Goal: Find specific page/section: Find specific page/section

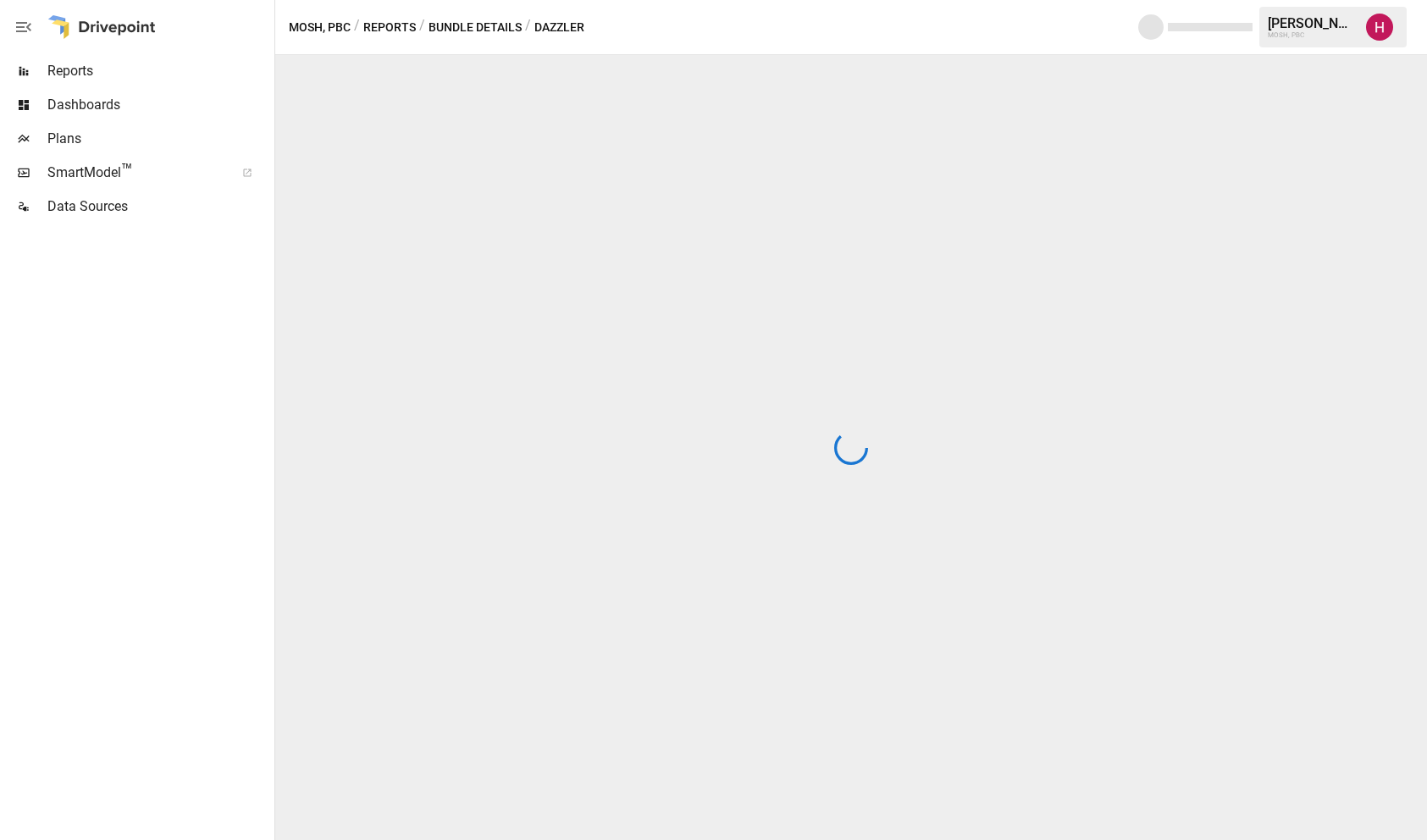
click at [156, 77] on span "Reports" at bounding box center [159, 71] width 223 height 21
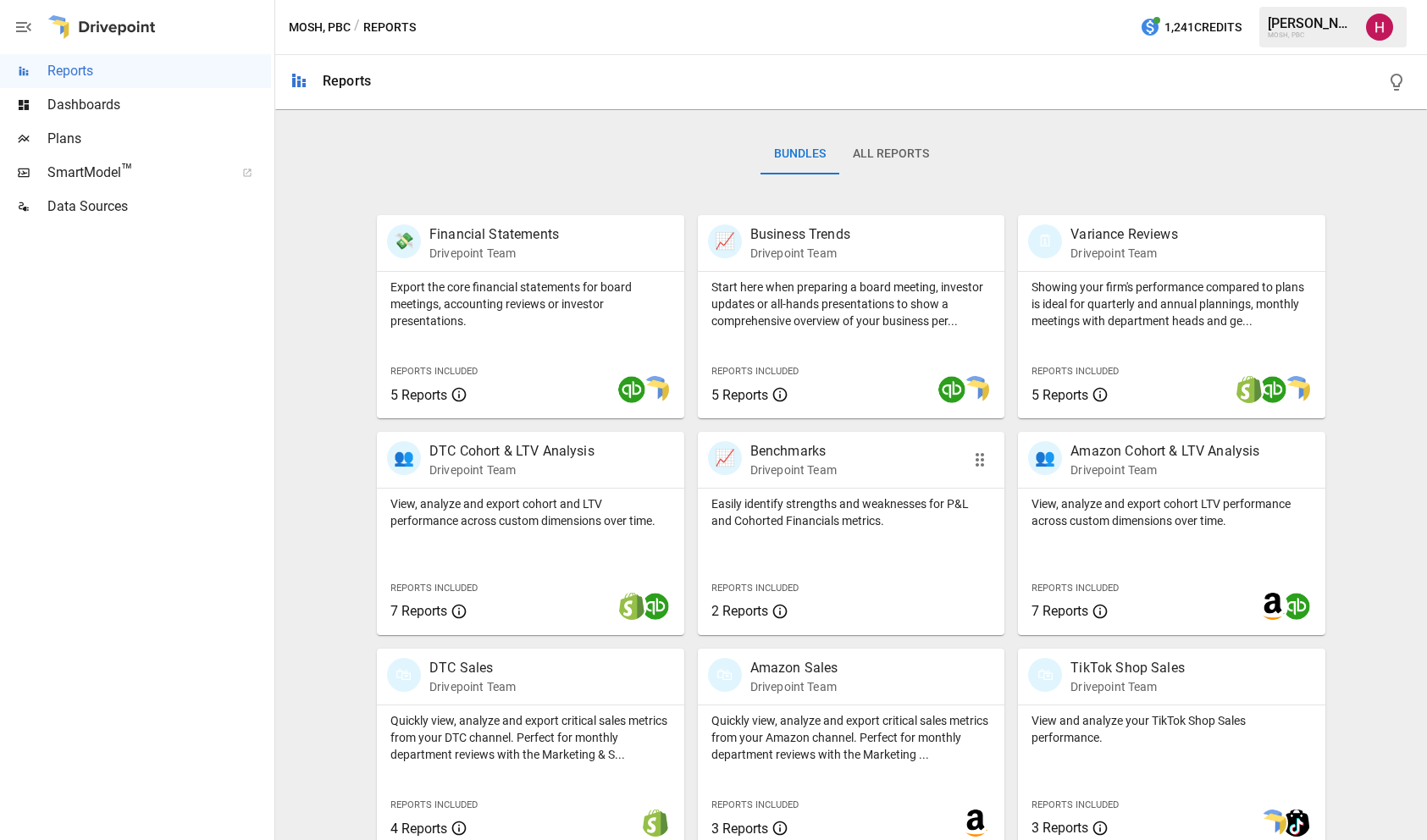
scroll to position [472, 0]
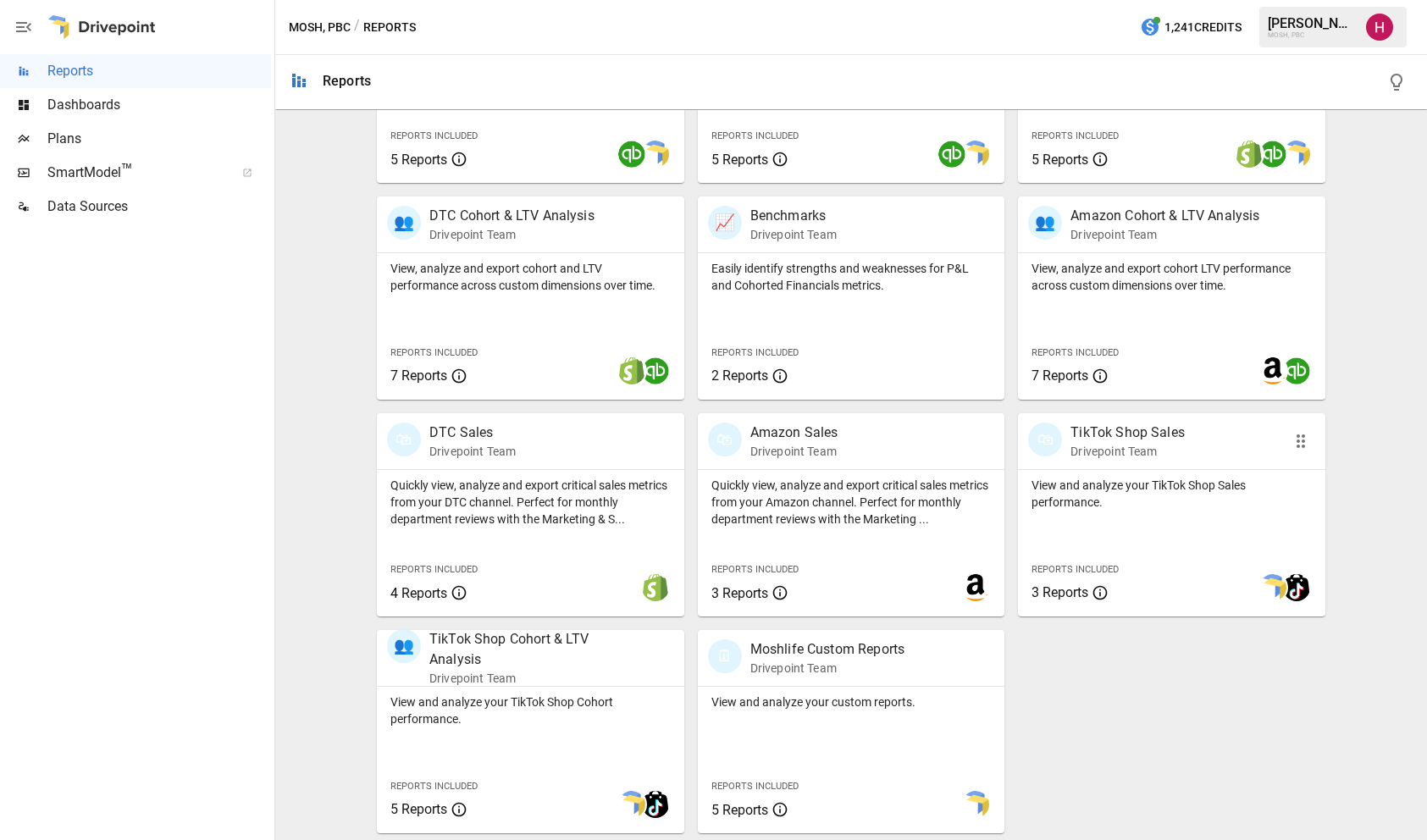
click at [1141, 428] on p "TikTok Shop Sales" at bounding box center [1129, 433] width 115 height 21
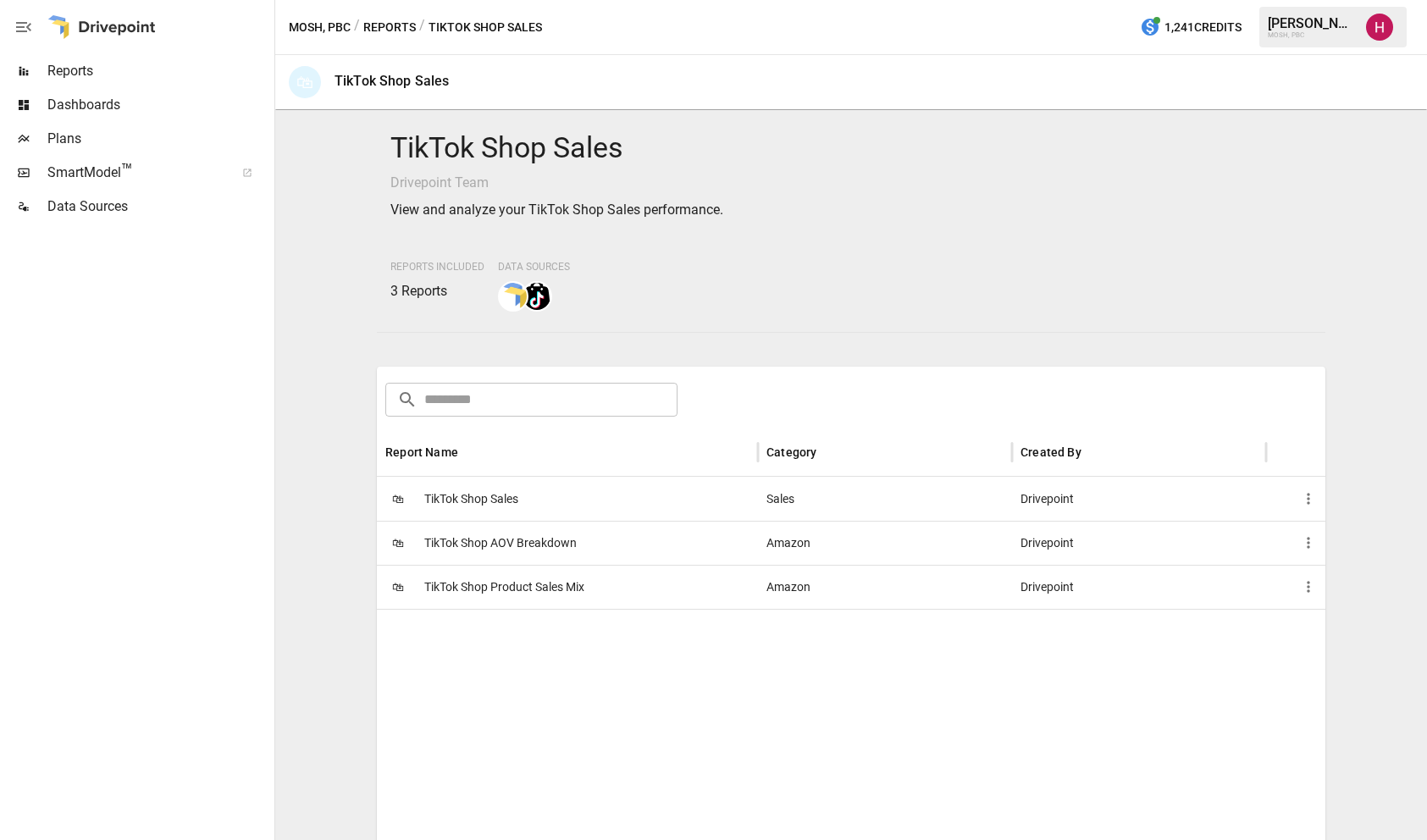
click at [528, 593] on span "TikTok Shop Product Sales Mix" at bounding box center [504, 588] width 160 height 43
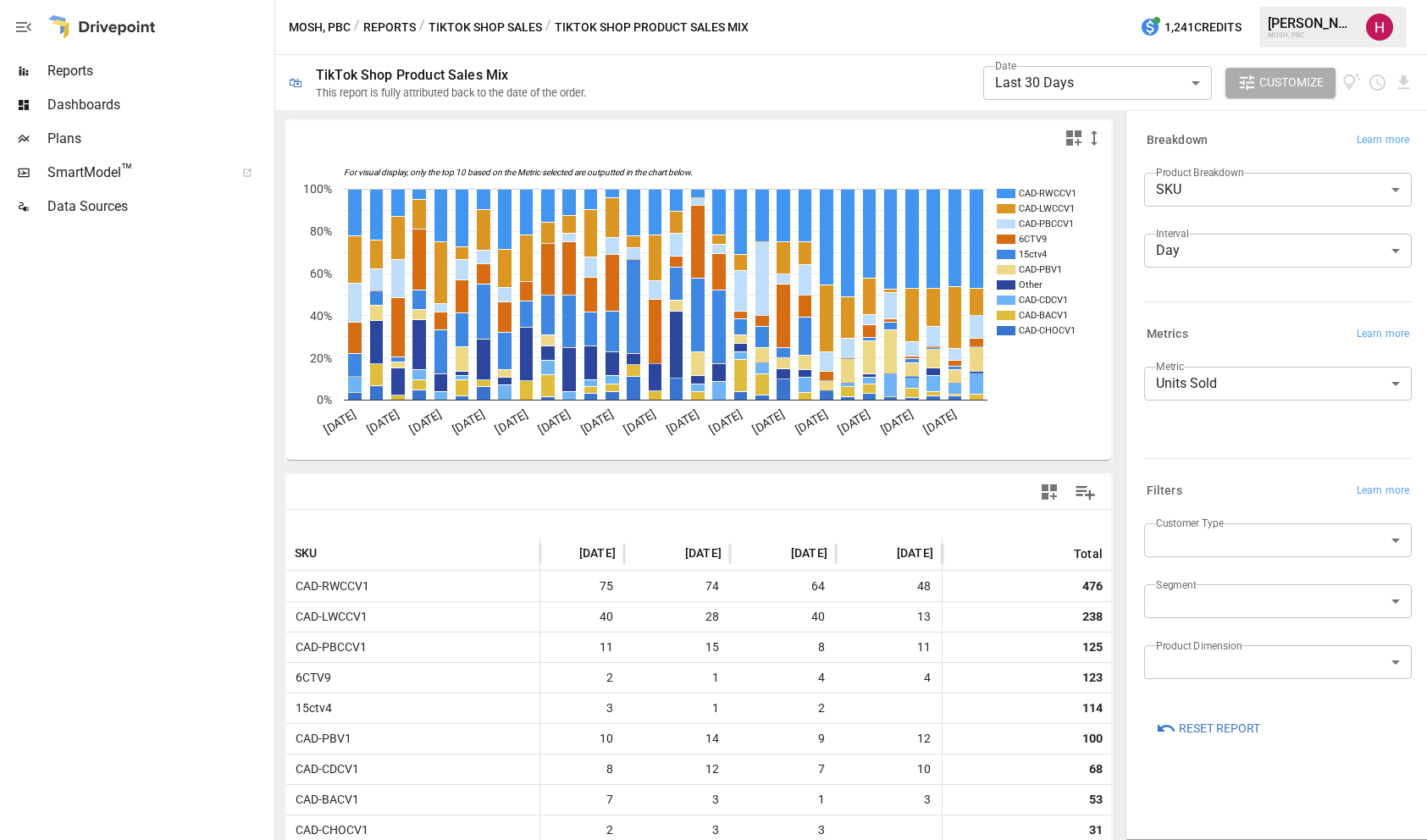
scroll to position [188, 0]
